Goal: Find specific page/section: Find specific page/section

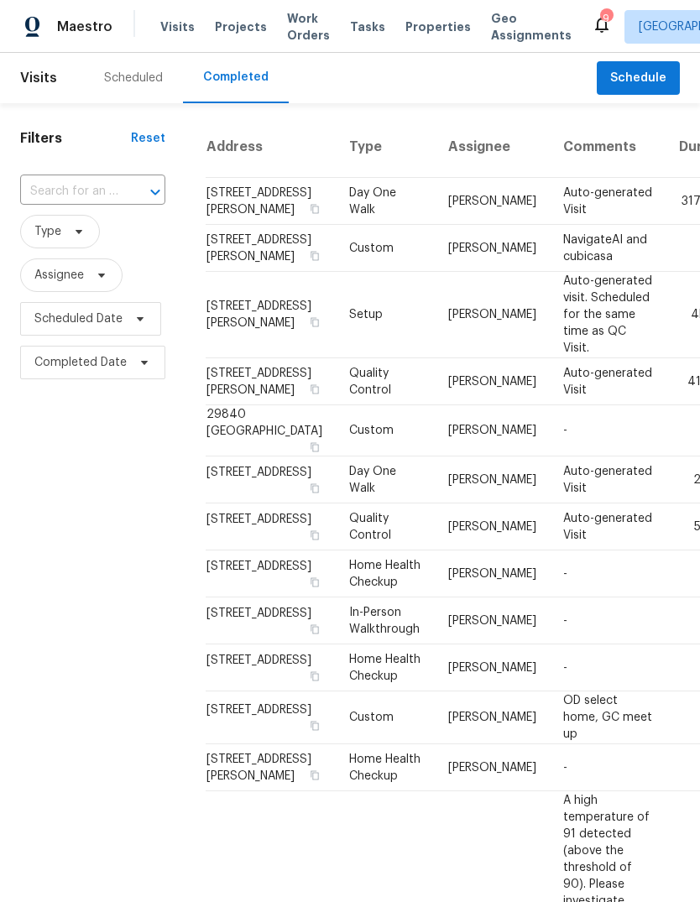
click at [137, 76] on div "Scheduled" at bounding box center [133, 78] width 59 height 17
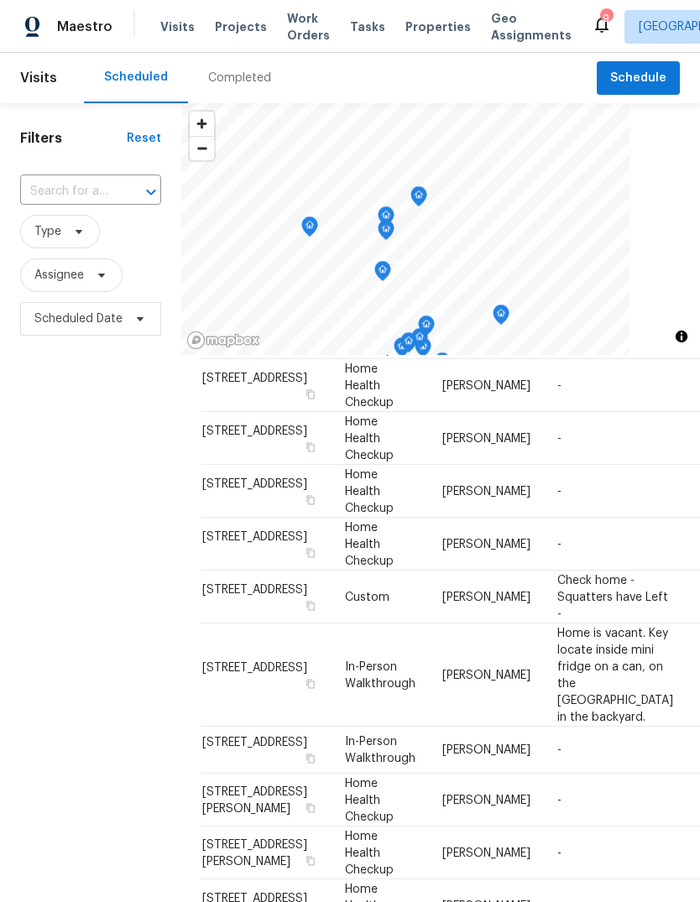
scroll to position [1677, 0]
click at [423, 24] on span "Properties" at bounding box center [437, 26] width 65 height 17
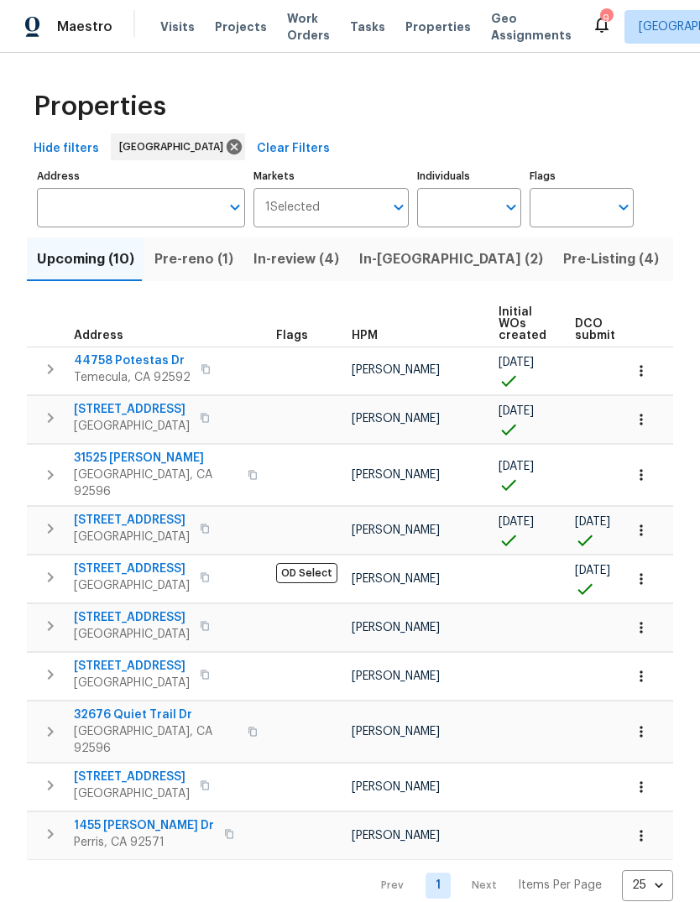
click at [563, 261] on span "Pre-Listing (4)" at bounding box center [611, 260] width 96 height 24
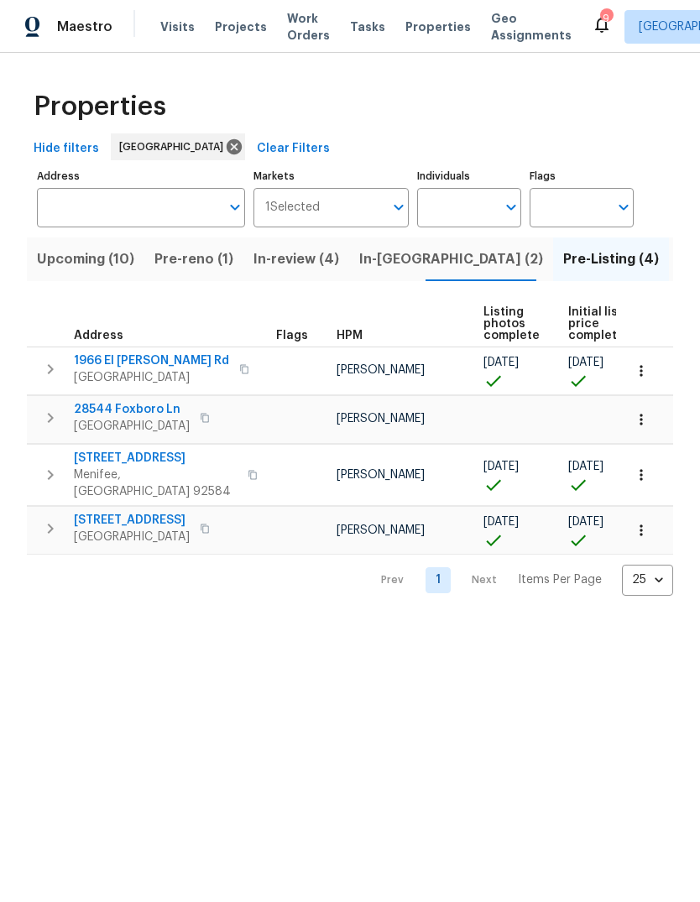
click at [478, 215] on input "Individuals" at bounding box center [456, 207] width 79 height 39
type input "[PERSON_NAME]"
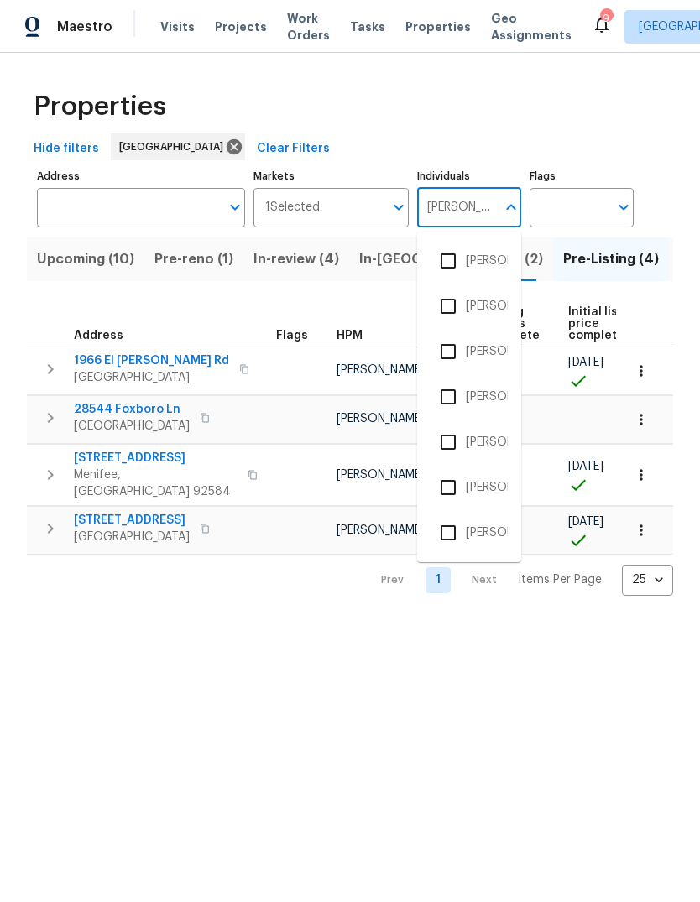
click at [495, 350] on li "[PERSON_NAME]" at bounding box center [469, 351] width 77 height 35
